Goal: Download file/media

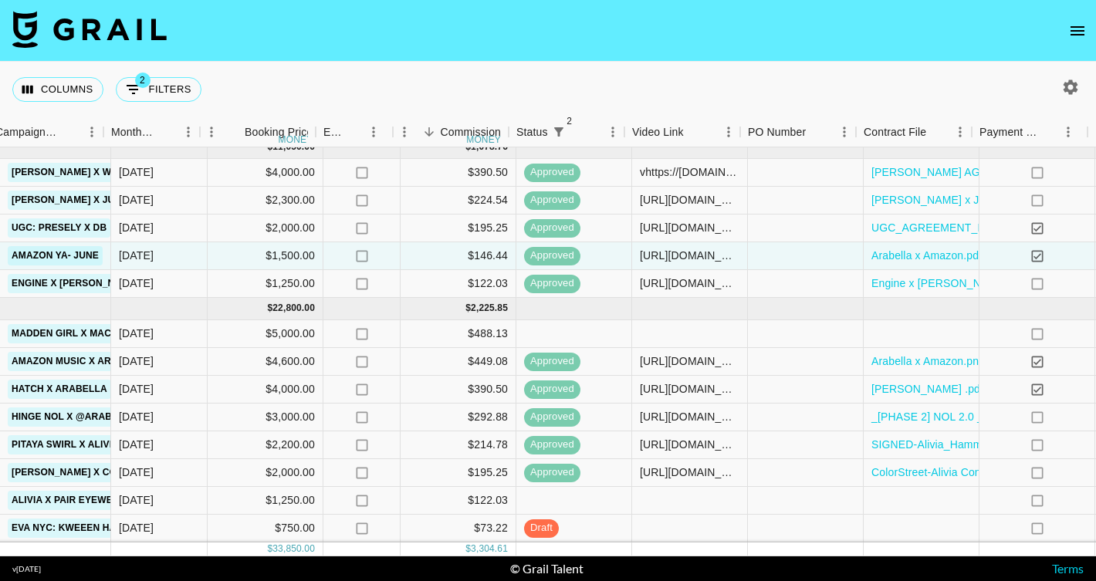
scroll to position [11, 762]
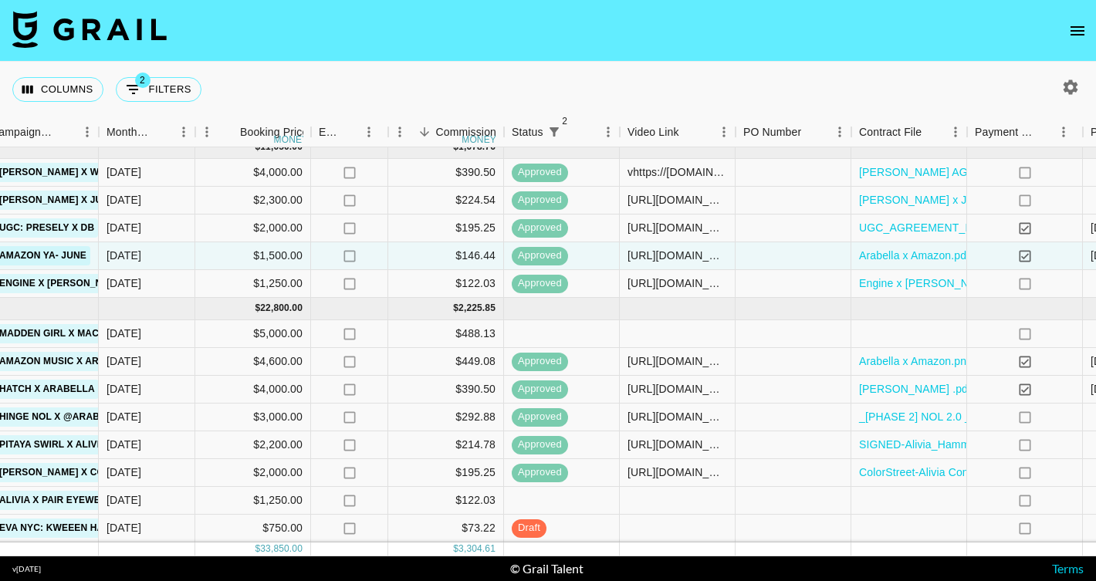
click at [1073, 75] on button "button" at bounding box center [1071, 87] width 26 height 26
select select "[DATE]"
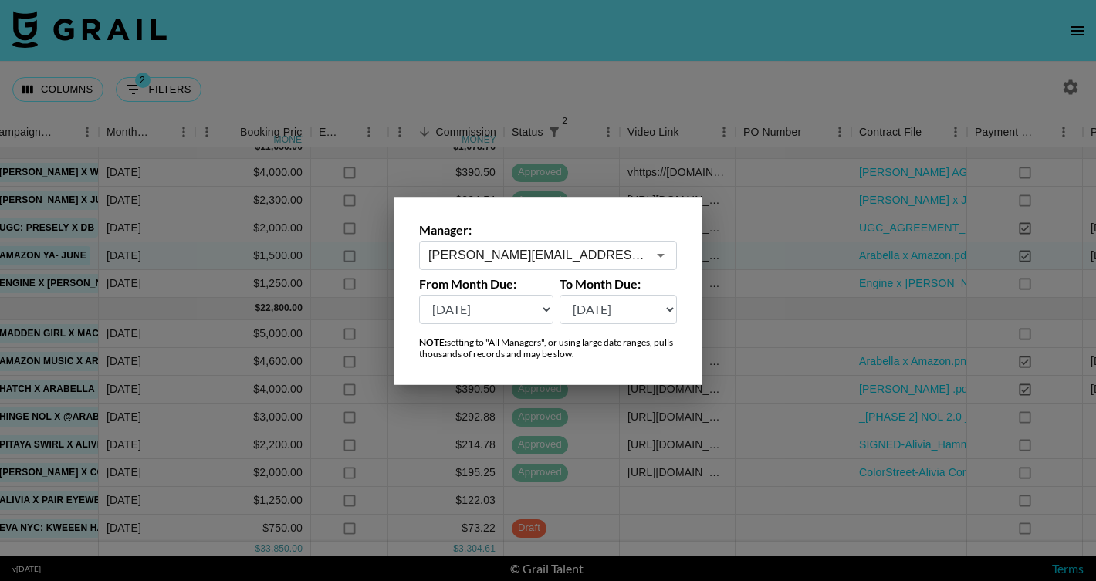
click at [539, 260] on input "[PERSON_NAME][EMAIL_ADDRESS][DOMAIN_NAME]" at bounding box center [538, 255] width 219 height 18
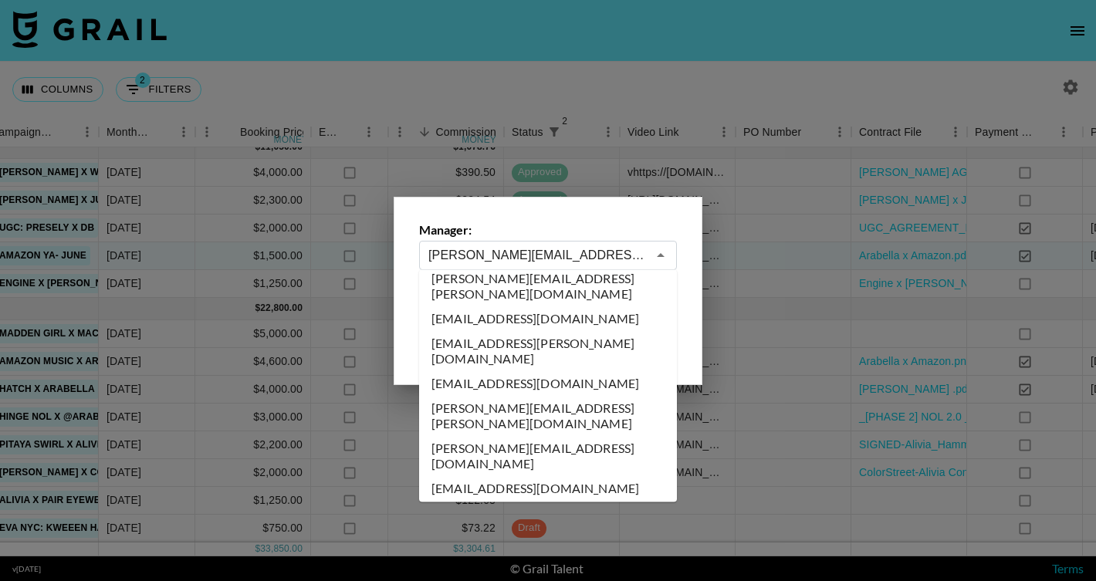
scroll to position [1609, 0]
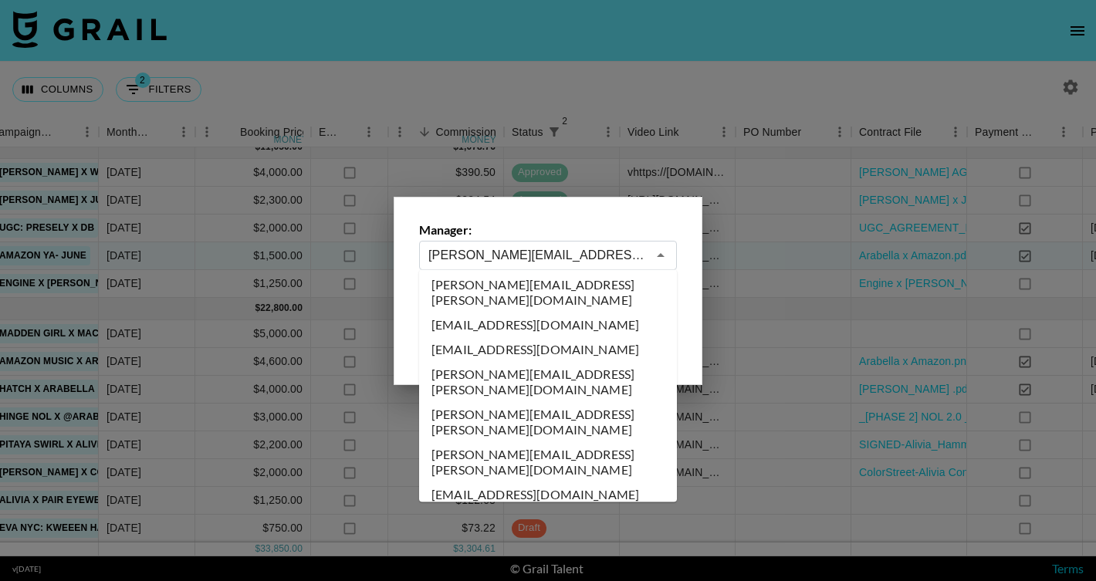
type input "[EMAIL_ADDRESS][DOMAIN_NAME]"
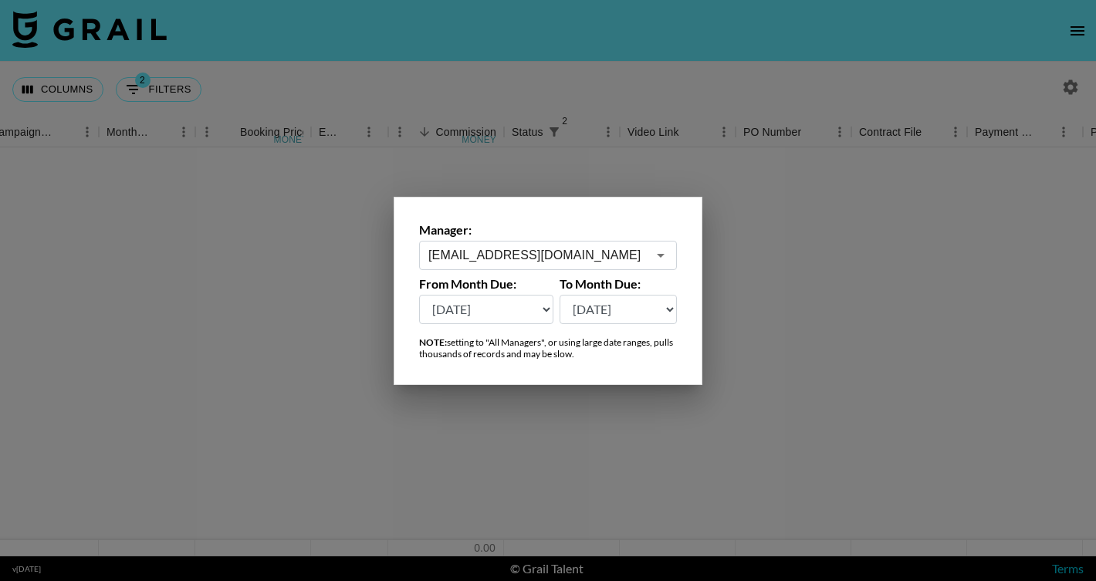
scroll to position [0, 762]
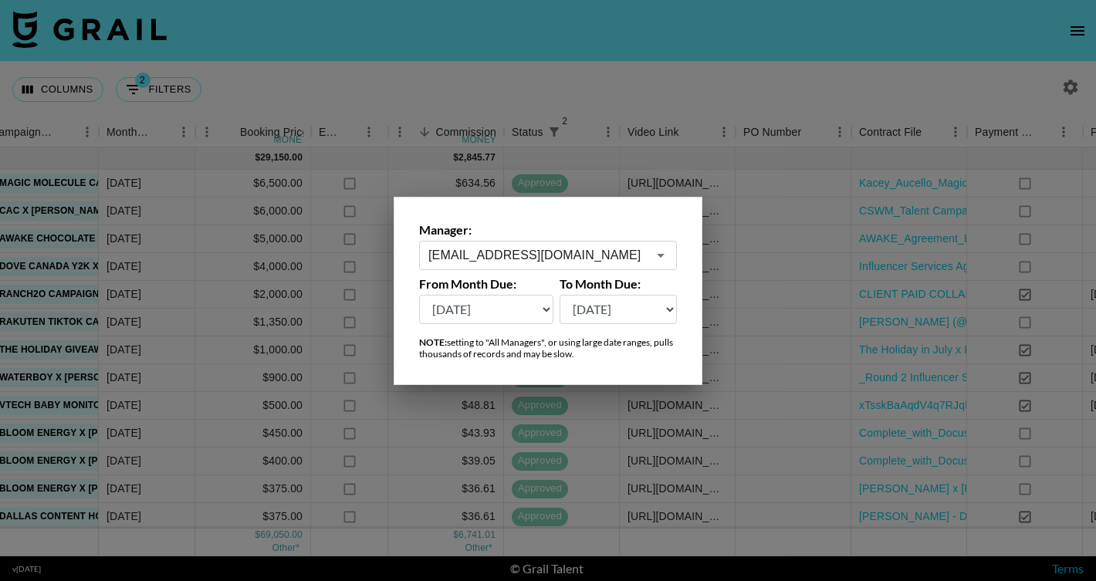
click at [545, 74] on div at bounding box center [548, 290] width 1096 height 581
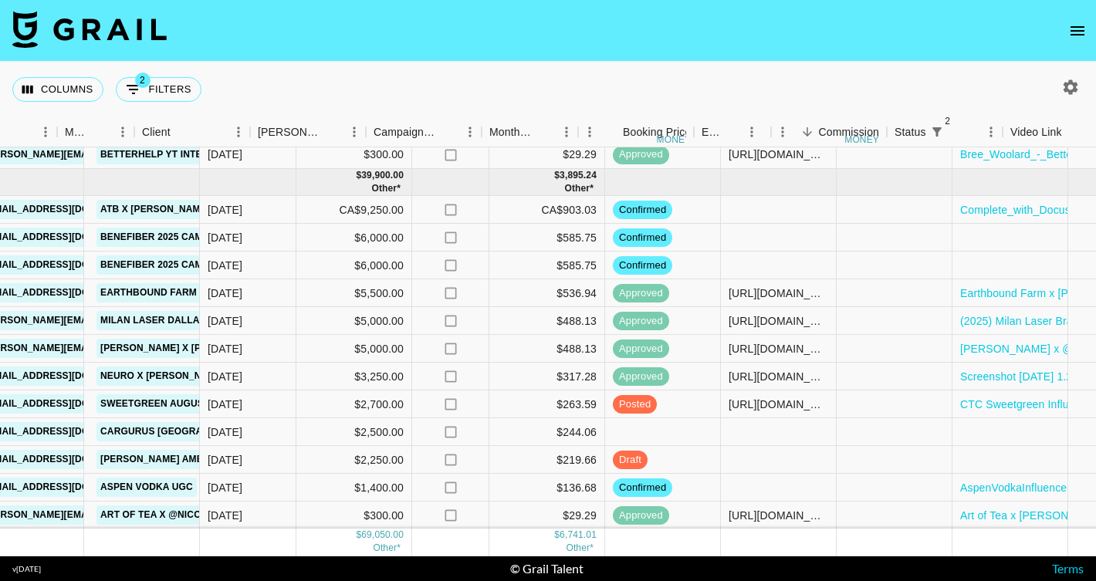
scroll to position [390, 820]
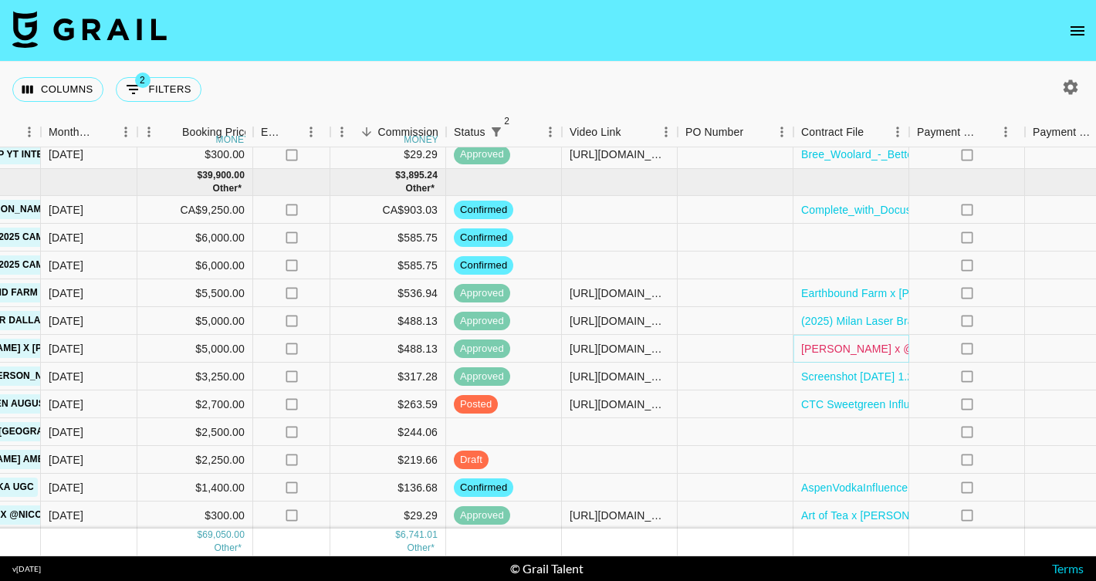
click at [896, 347] on link "[PERSON_NAME] x @avocado_bella_Contract (2).pdf" at bounding box center [935, 348] width 268 height 15
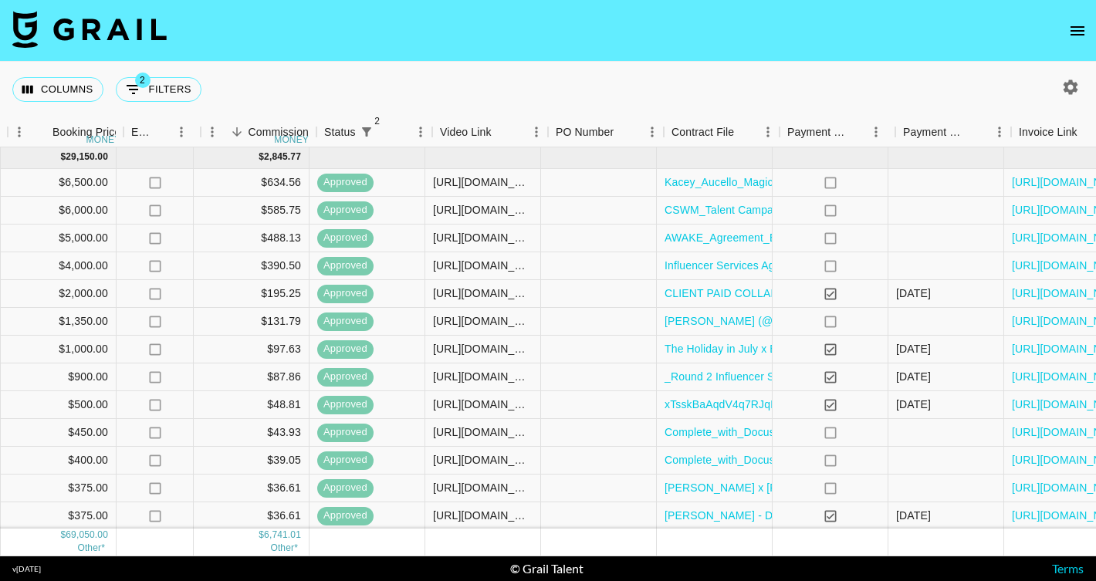
scroll to position [1, 971]
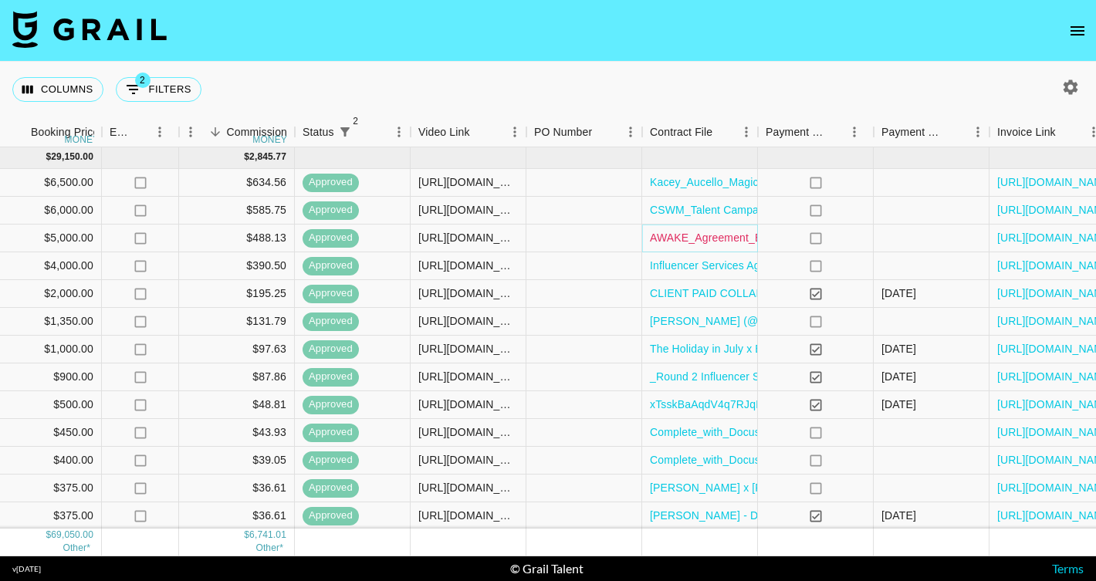
click at [694, 236] on link "AWAKE_Agreement_Bella Oldham (@avocado_bella)-2 (1)[47] (1).pdf" at bounding box center [822, 237] width 344 height 15
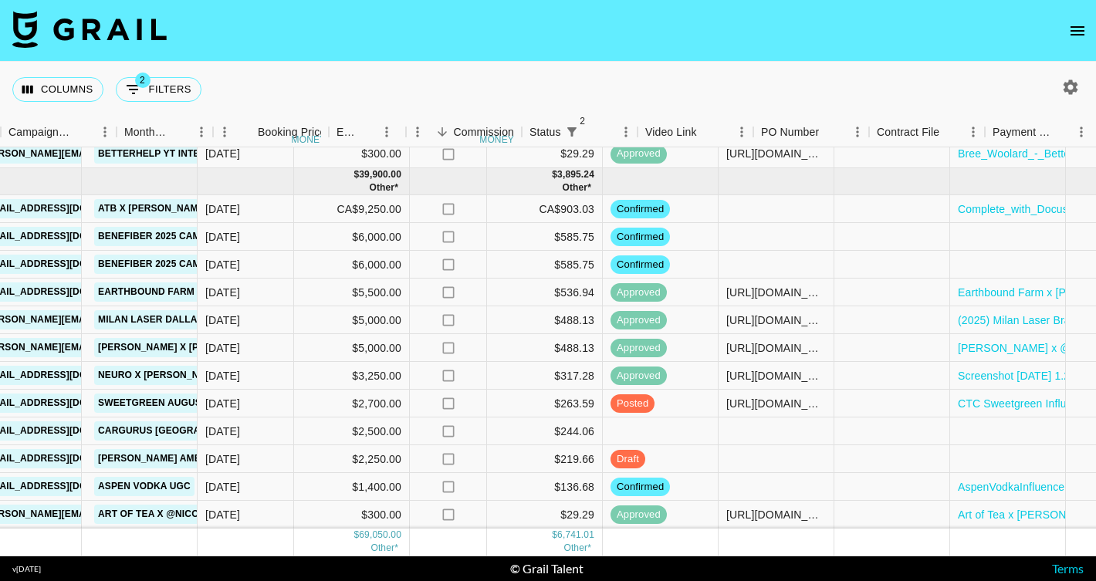
scroll to position [391, 615]
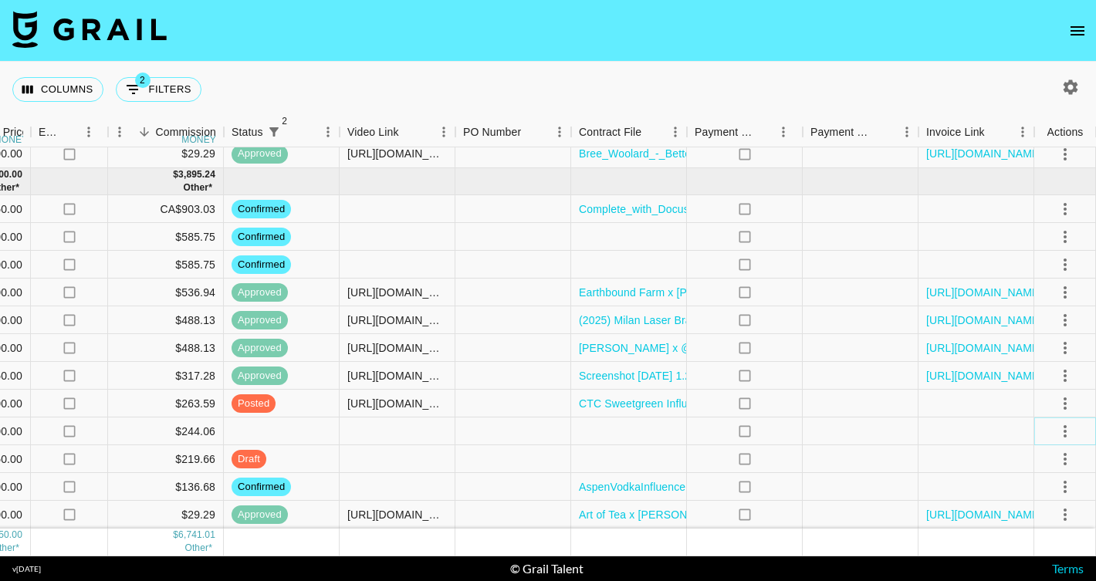
click at [1067, 431] on icon "select merge strategy" at bounding box center [1065, 431] width 19 height 19
click at [1028, 291] on li "Confirm" at bounding box center [1046, 288] width 100 height 28
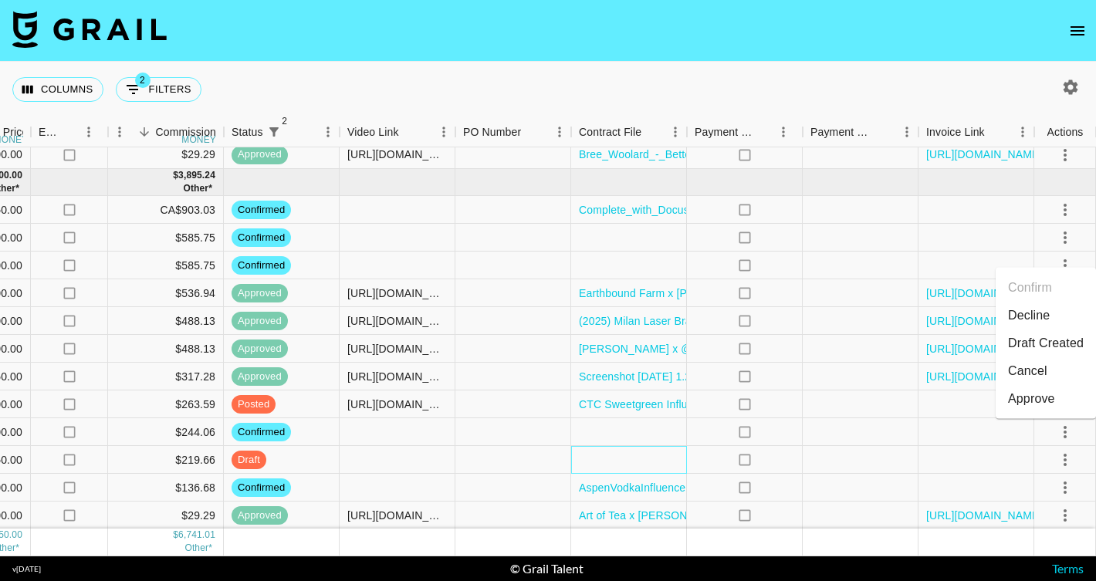
click at [653, 450] on div at bounding box center [629, 460] width 116 height 28
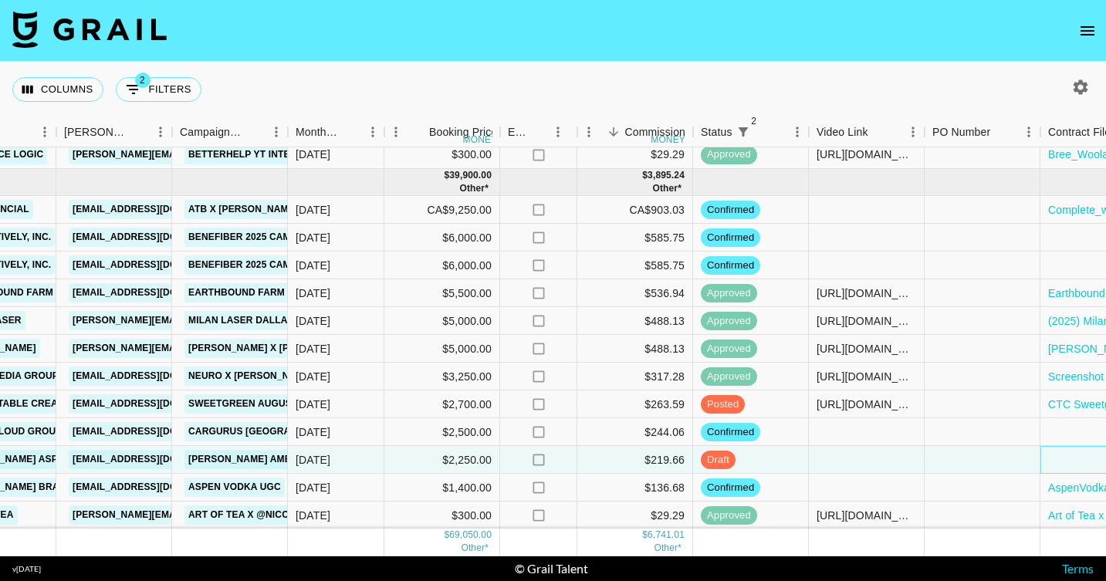
scroll to position [390, 575]
